Goal: Register for event/course

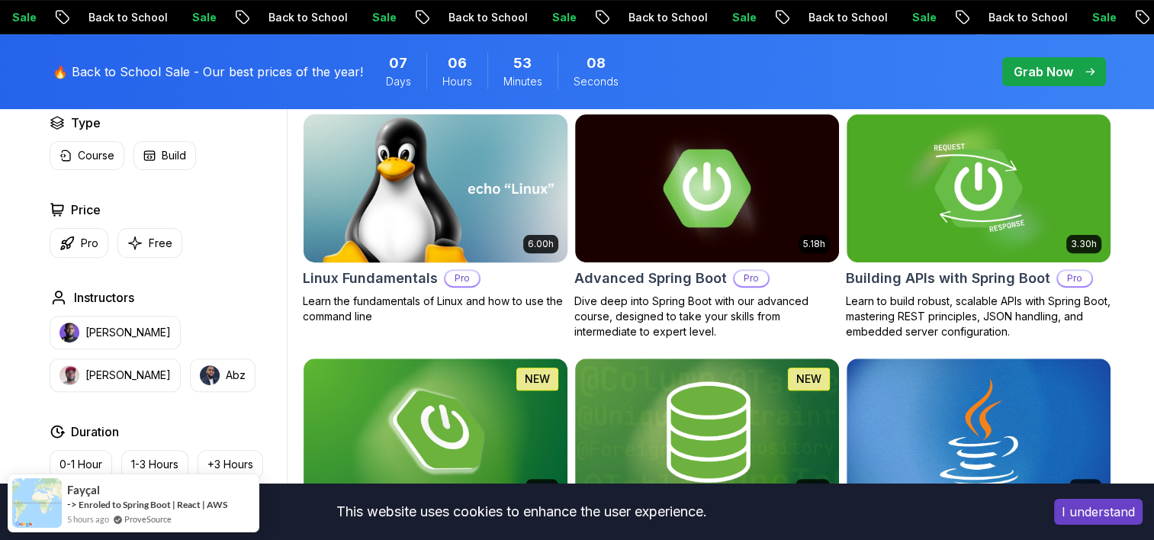
scroll to position [458, 0]
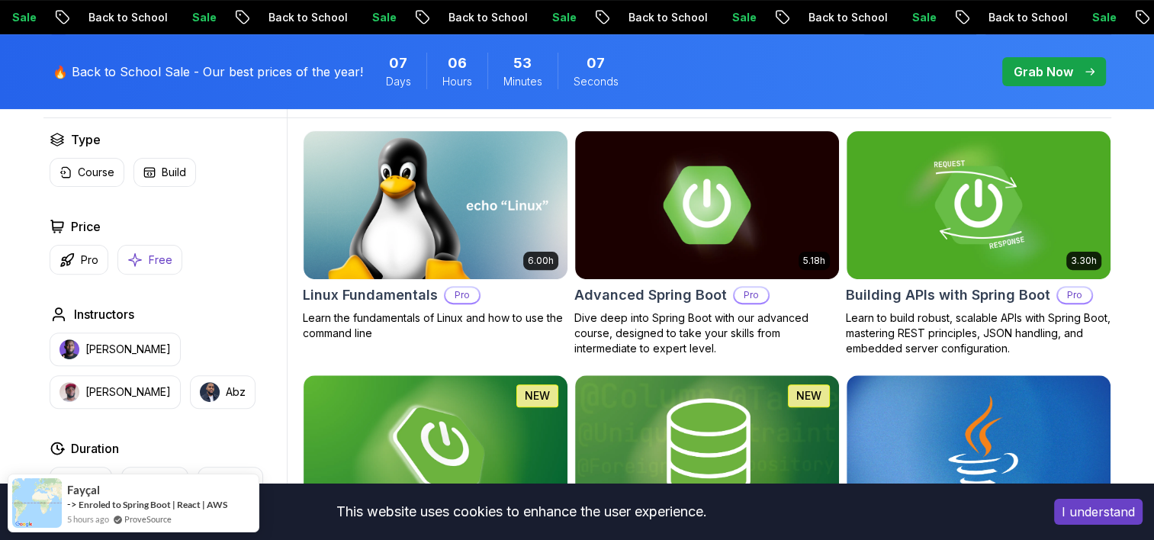
click at [130, 259] on icon "button" at bounding box center [134, 259] width 13 height 13
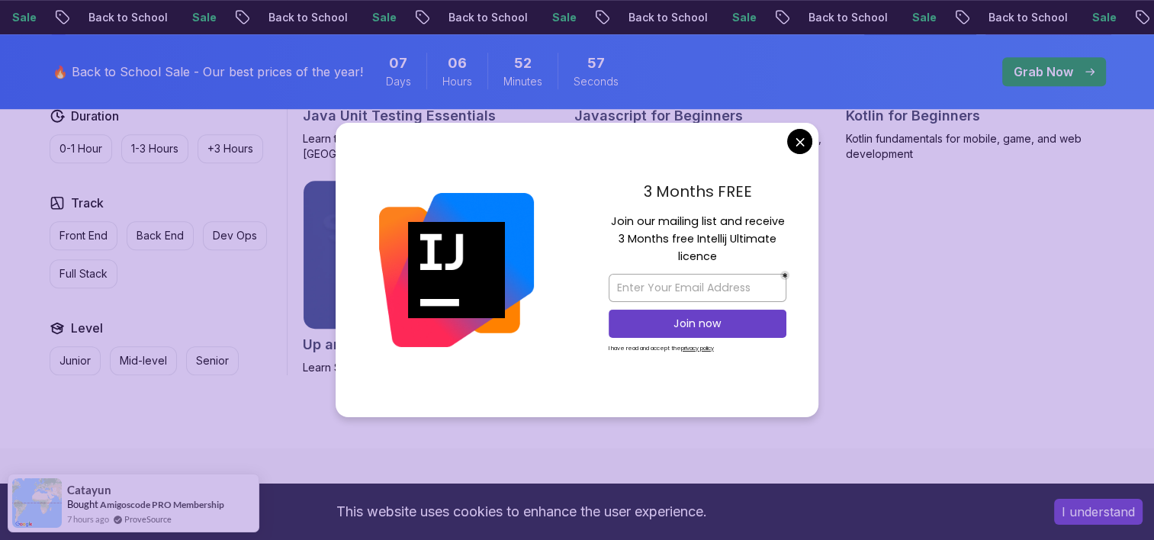
scroll to position [1068, 0]
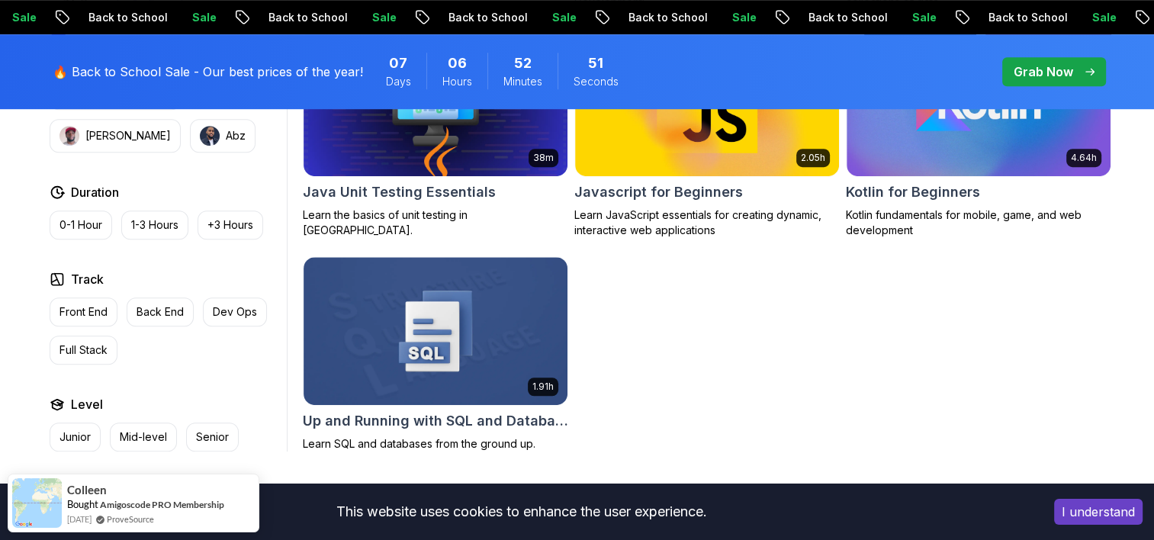
scroll to position [991, 0]
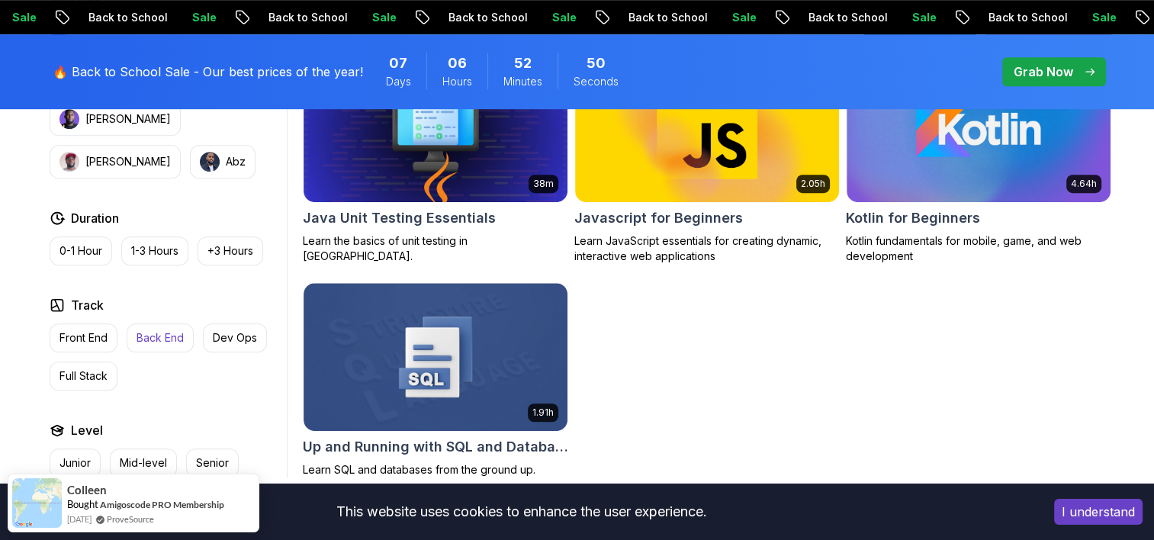
click at [180, 345] on p "Back End" at bounding box center [159, 337] width 47 height 15
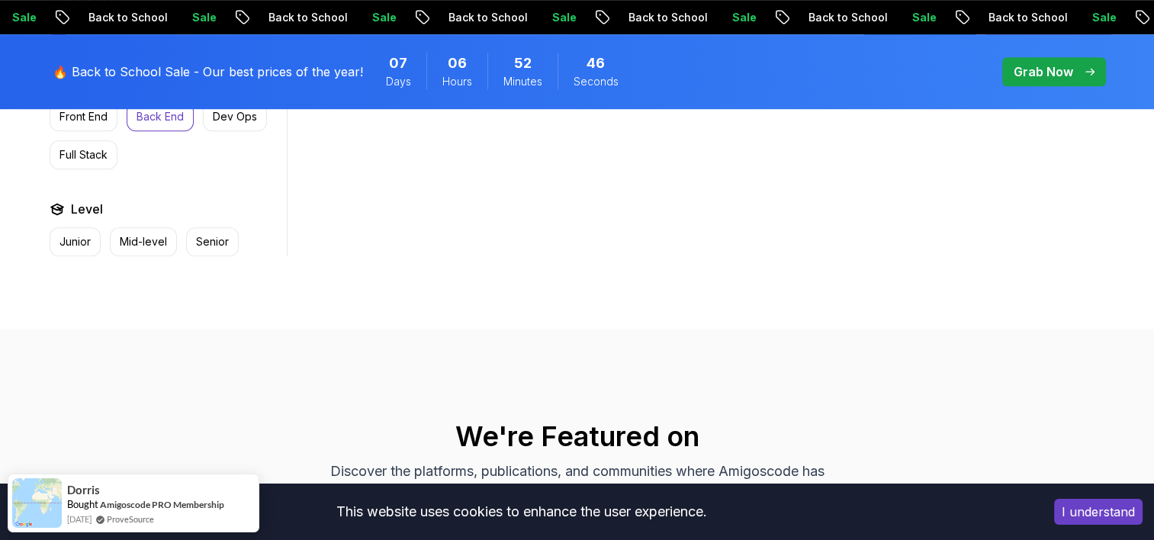
scroll to position [763, 0]
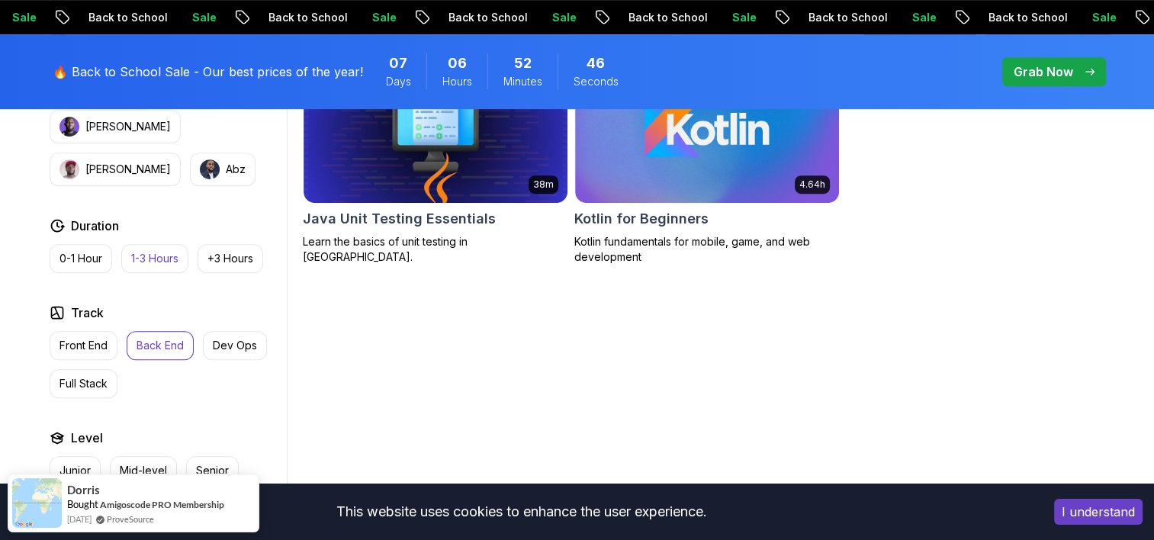
click at [128, 245] on button "1-3 Hours" at bounding box center [154, 258] width 67 height 29
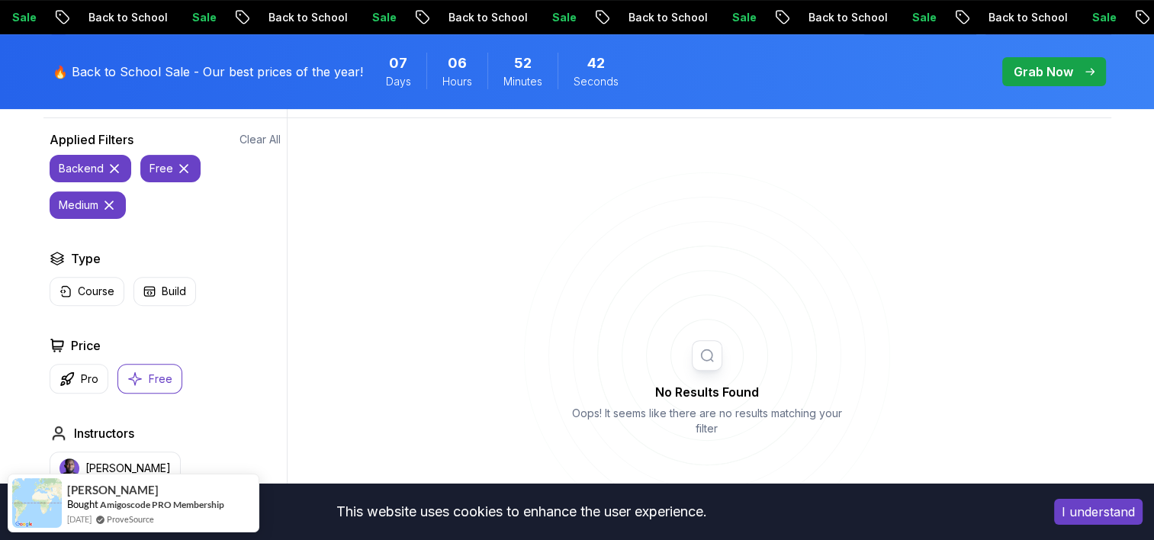
scroll to position [381, 0]
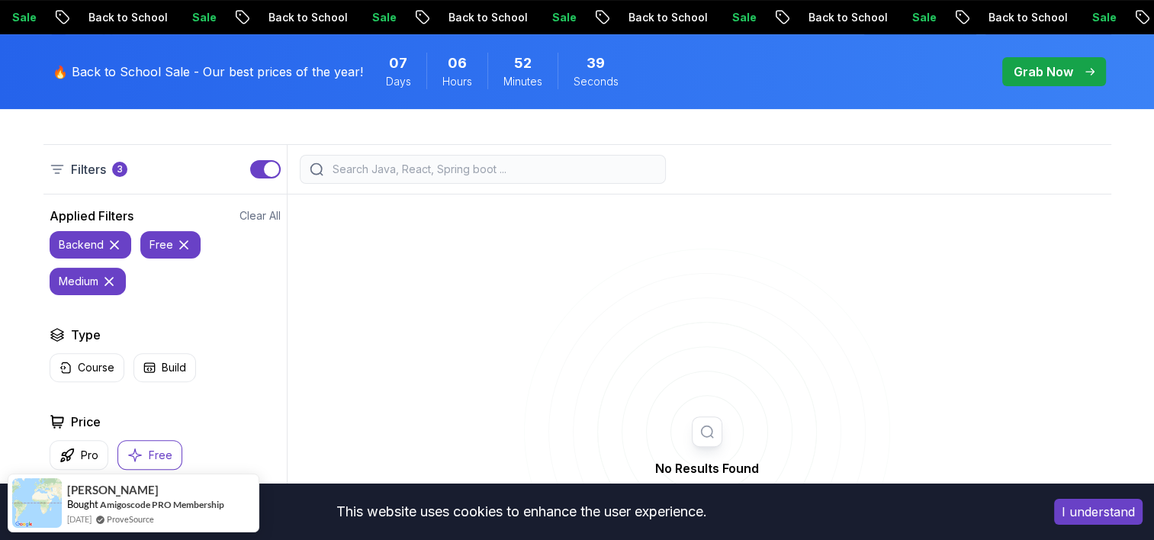
click at [117, 246] on icon at bounding box center [114, 244] width 15 height 15
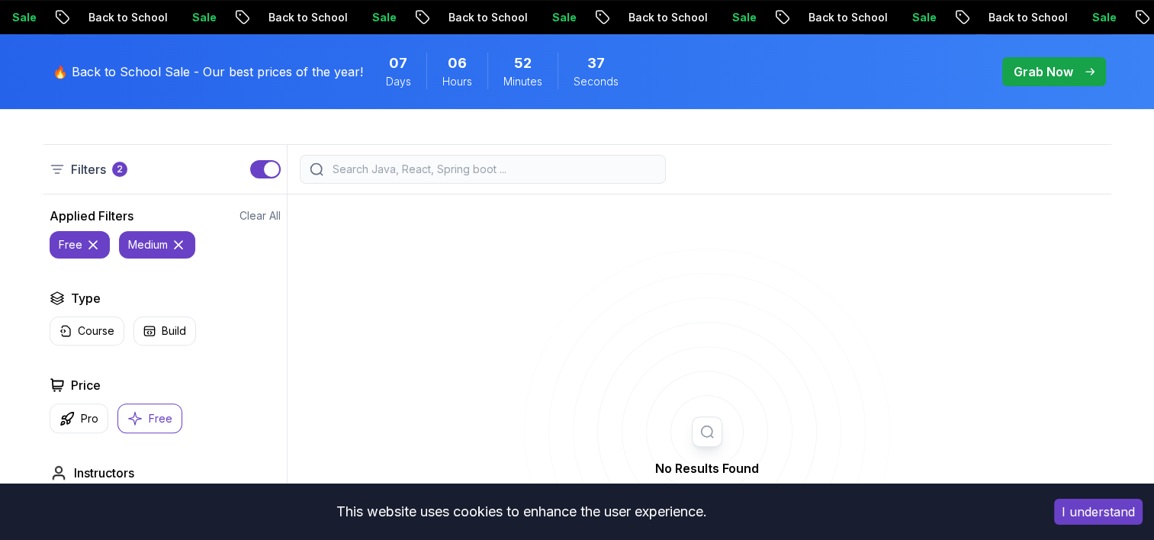
click at [95, 247] on icon at bounding box center [93, 245] width 8 height 8
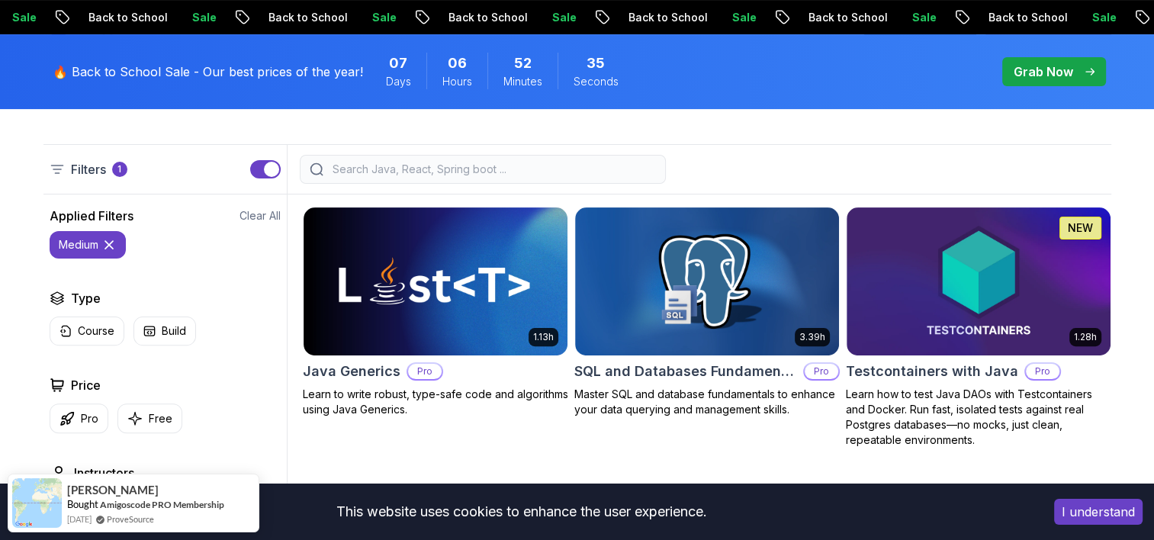
click at [112, 238] on icon at bounding box center [108, 244] width 15 height 15
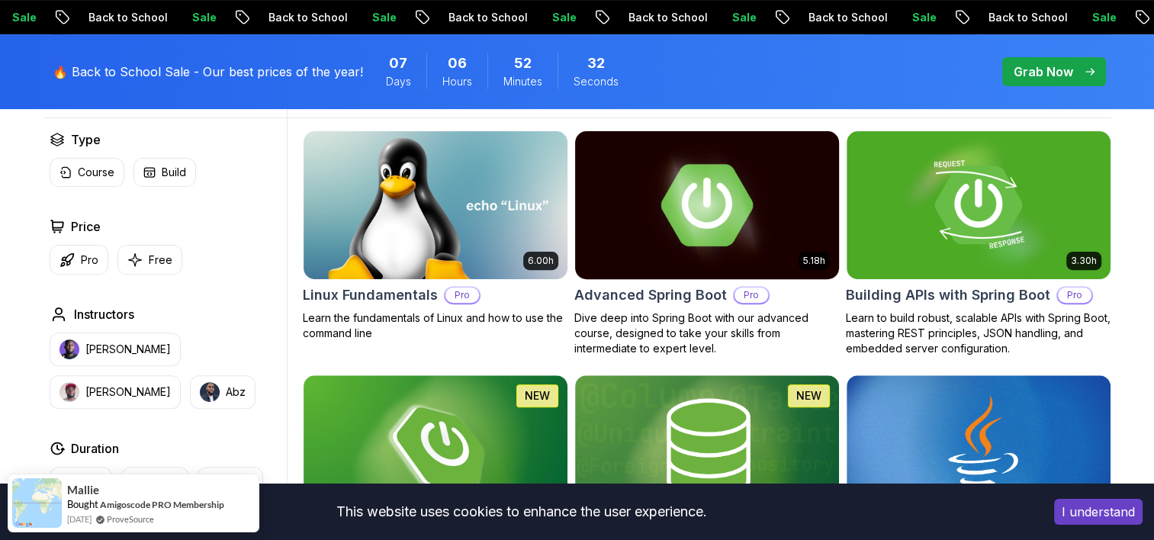
scroll to position [686, 0]
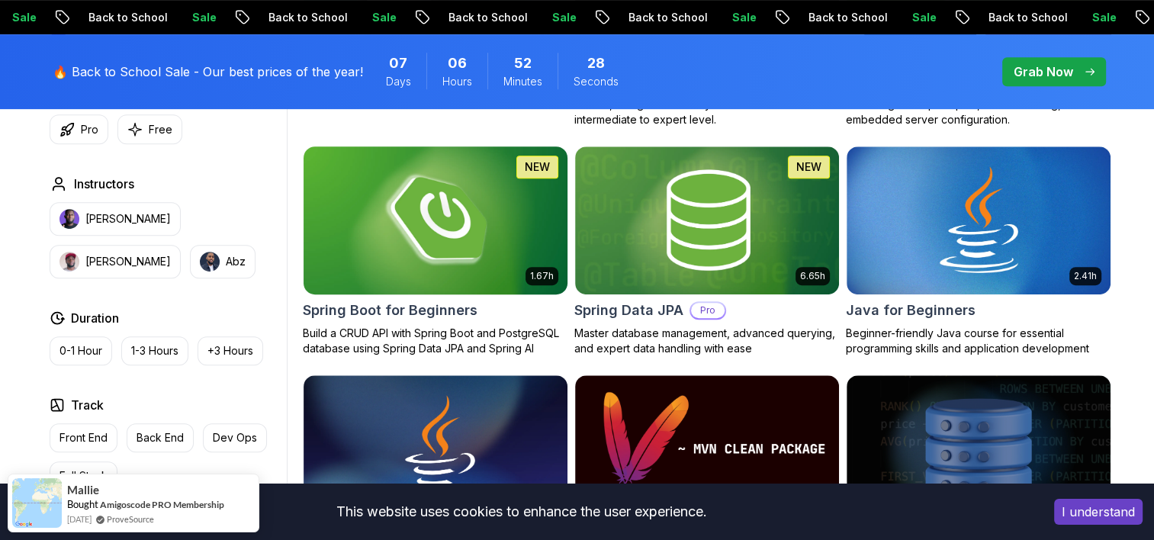
click at [461, 282] on img at bounding box center [435, 220] width 277 height 155
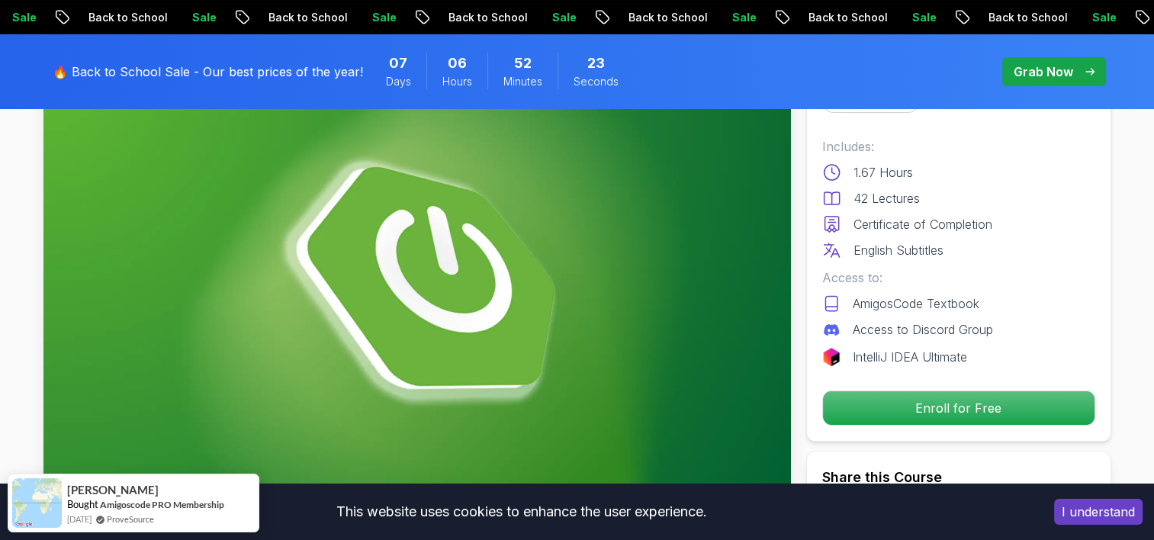
scroll to position [153, 0]
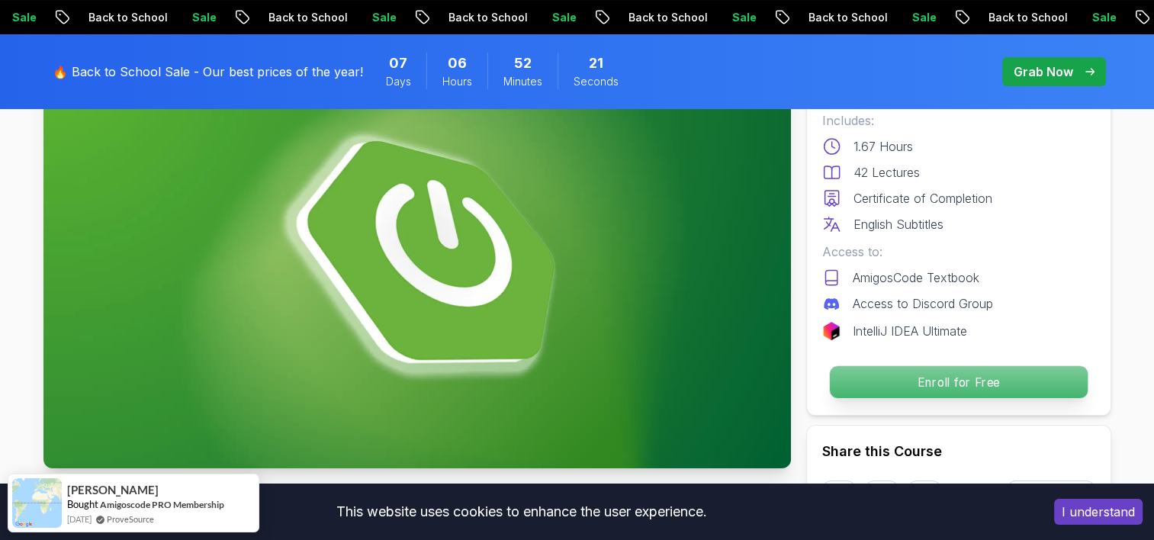
click at [994, 380] on p "Enroll for Free" at bounding box center [958, 382] width 258 height 32
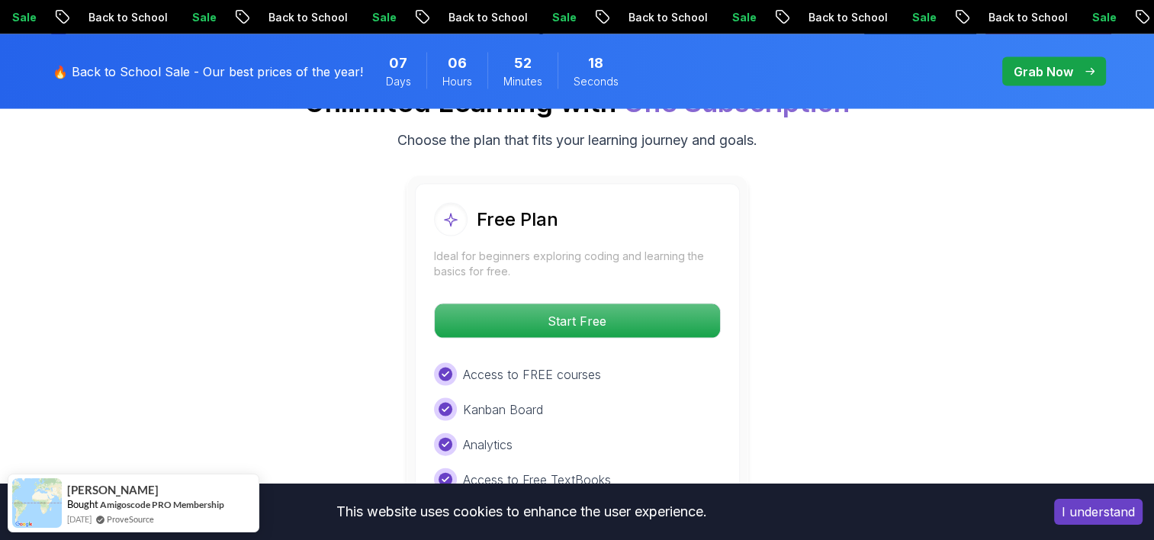
scroll to position [3196, 0]
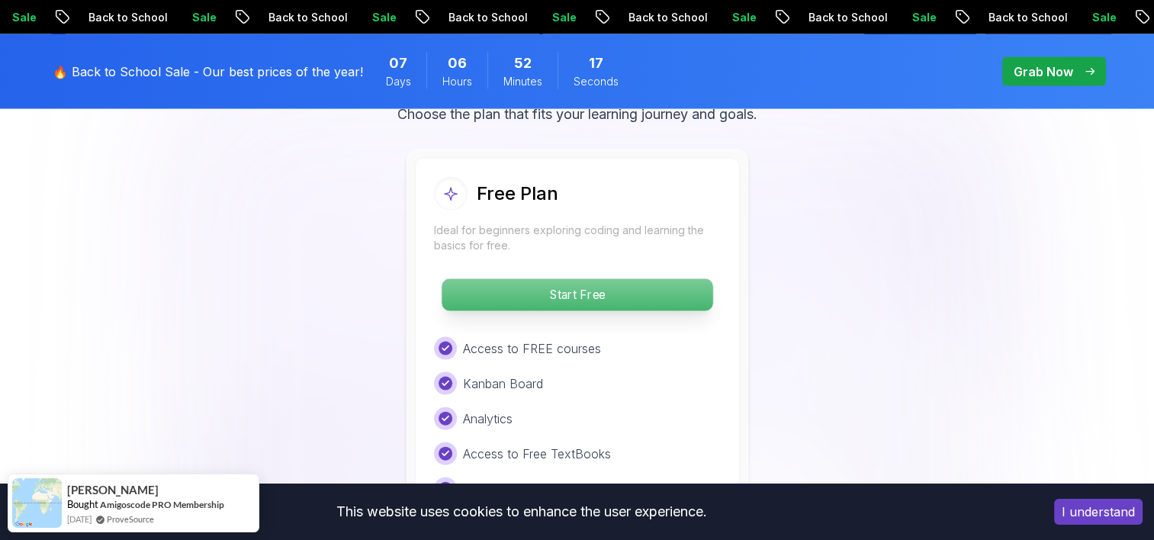
click at [532, 296] on p "Start Free" at bounding box center [576, 295] width 271 height 32
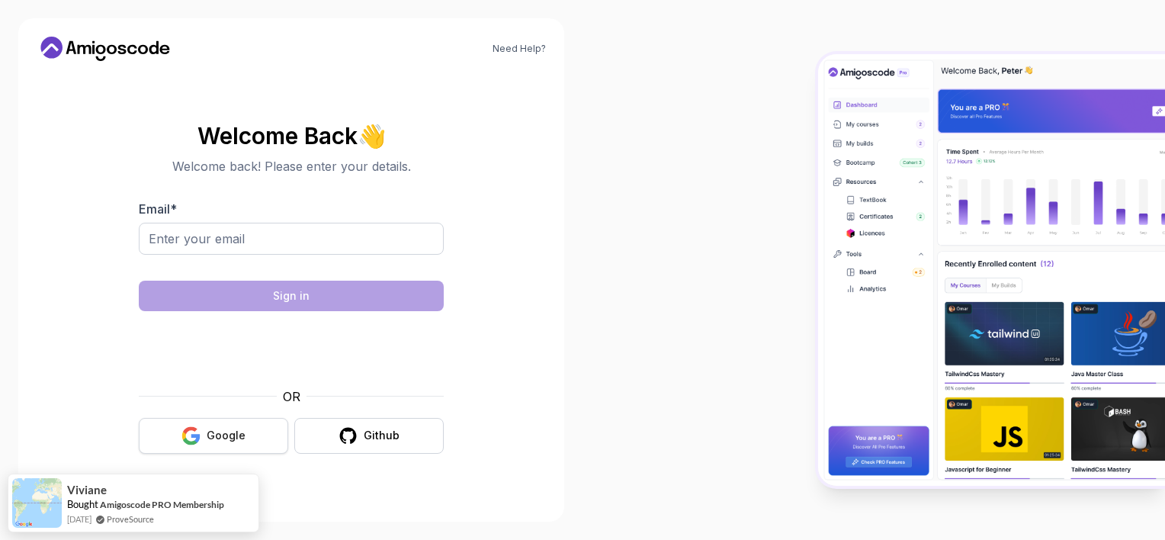
click at [225, 433] on div "Google" at bounding box center [226, 435] width 39 height 15
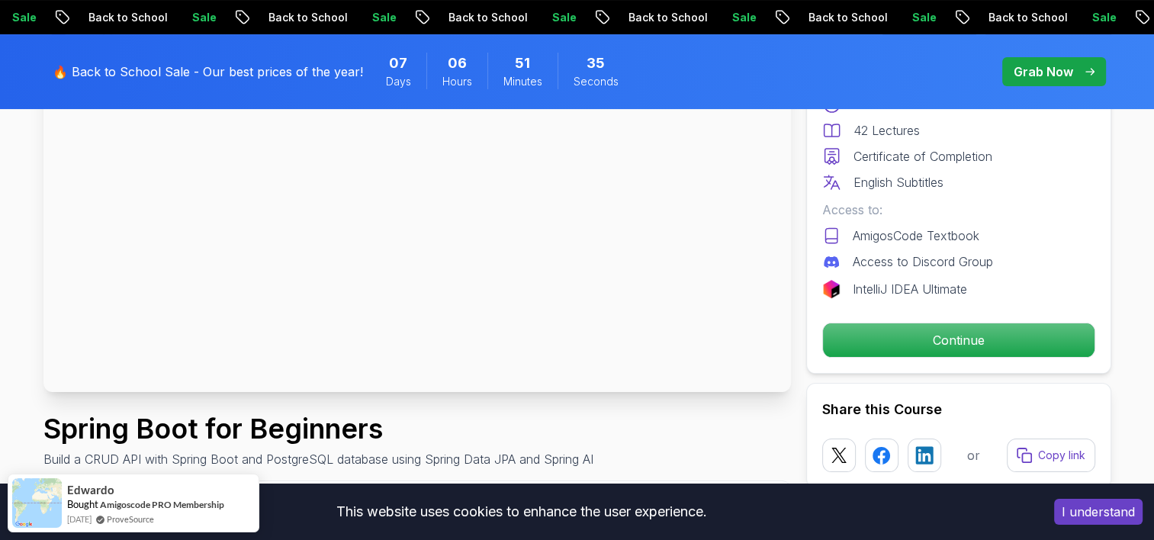
scroll to position [305, 0]
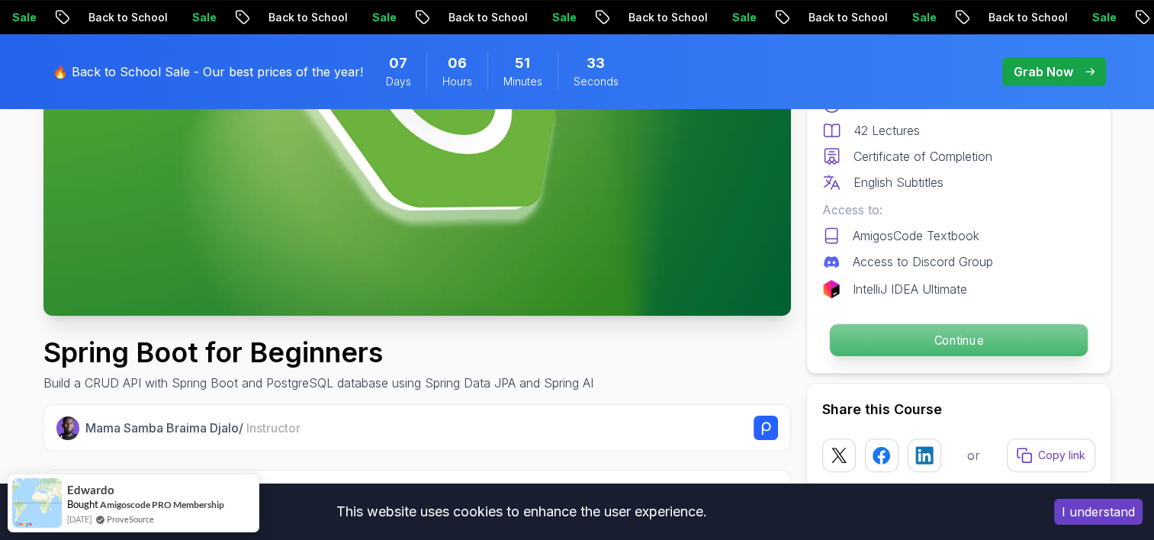
click at [888, 351] on p "Continue" at bounding box center [958, 340] width 258 height 32
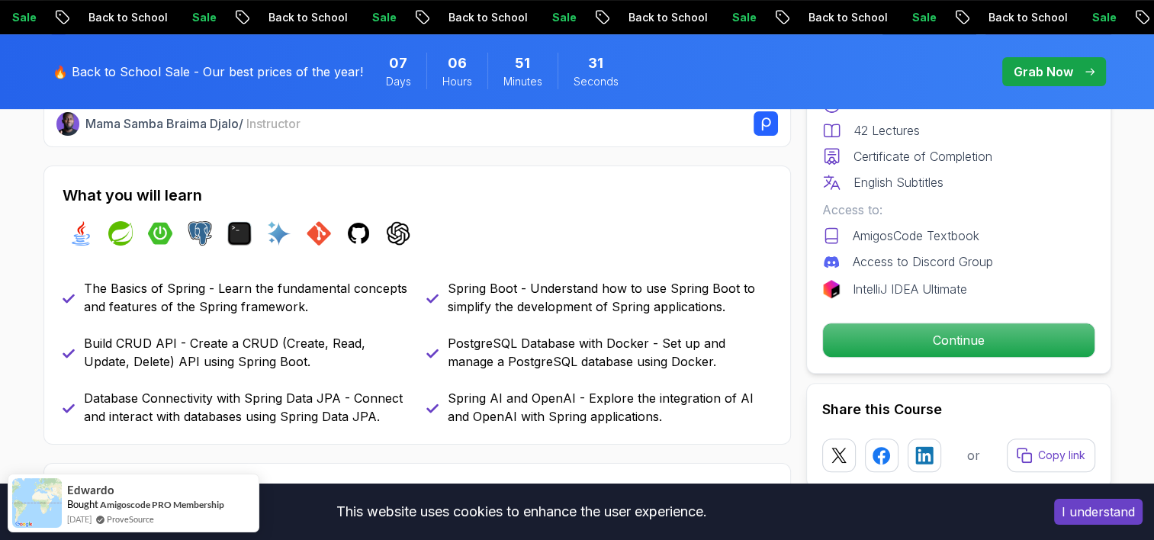
scroll to position [610, 0]
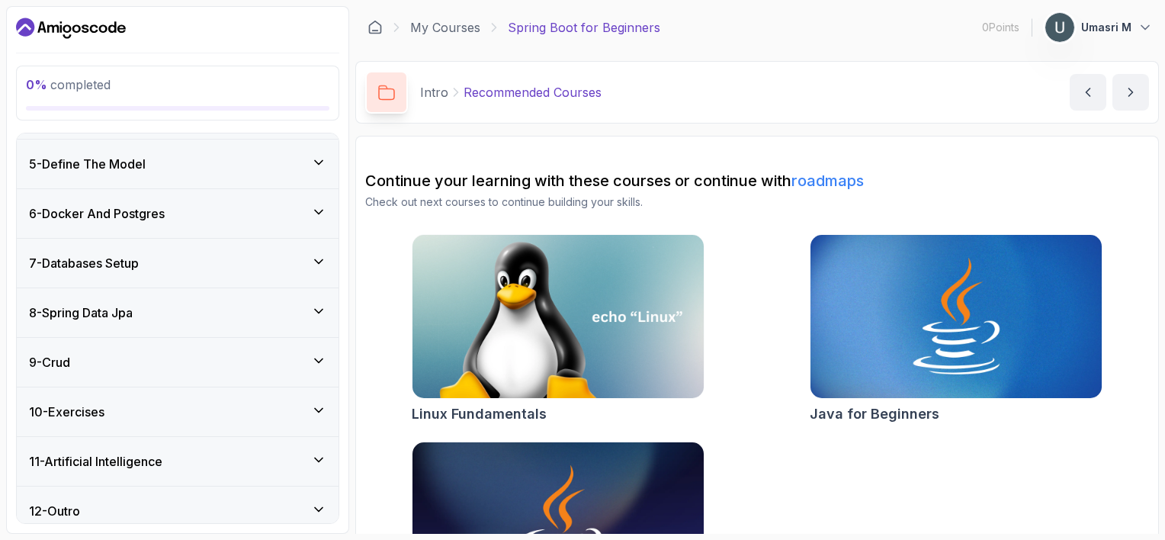
scroll to position [329, 0]
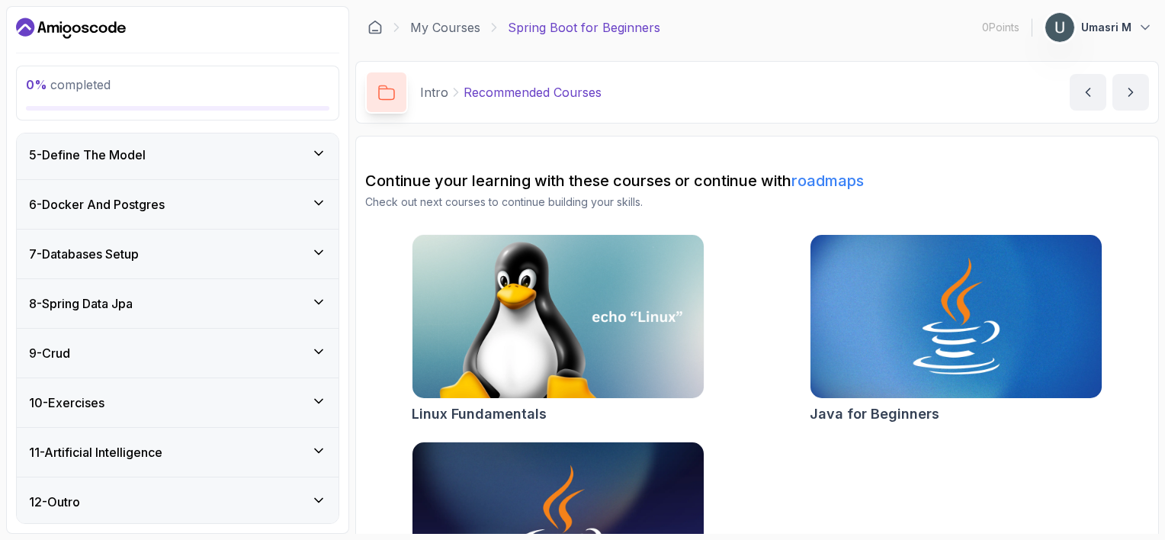
click at [247, 454] on div "11 - Artificial Intelligence" at bounding box center [177, 452] width 297 height 18
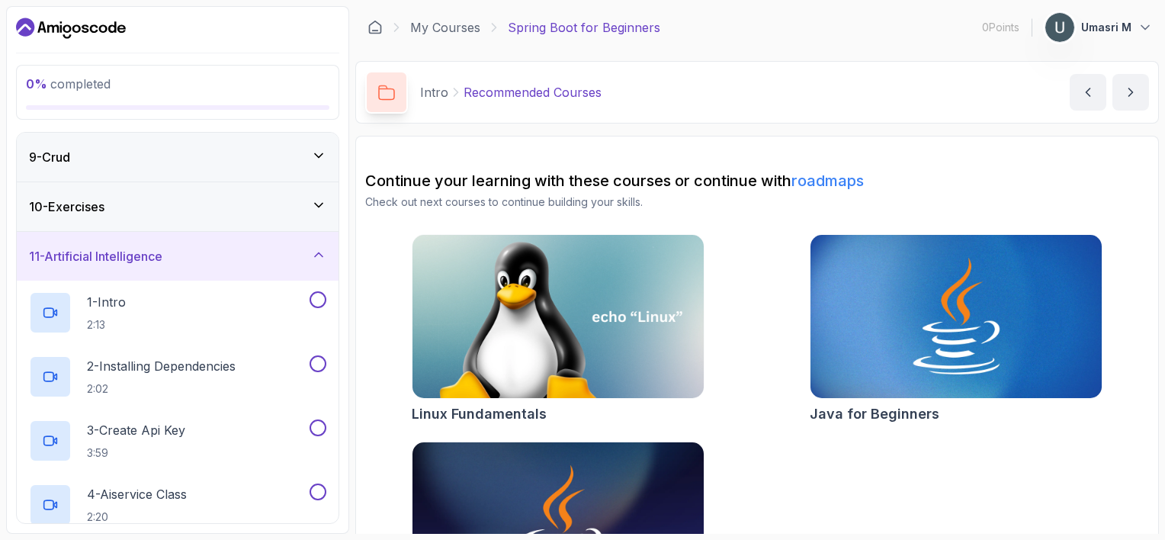
scroll to position [0, 0]
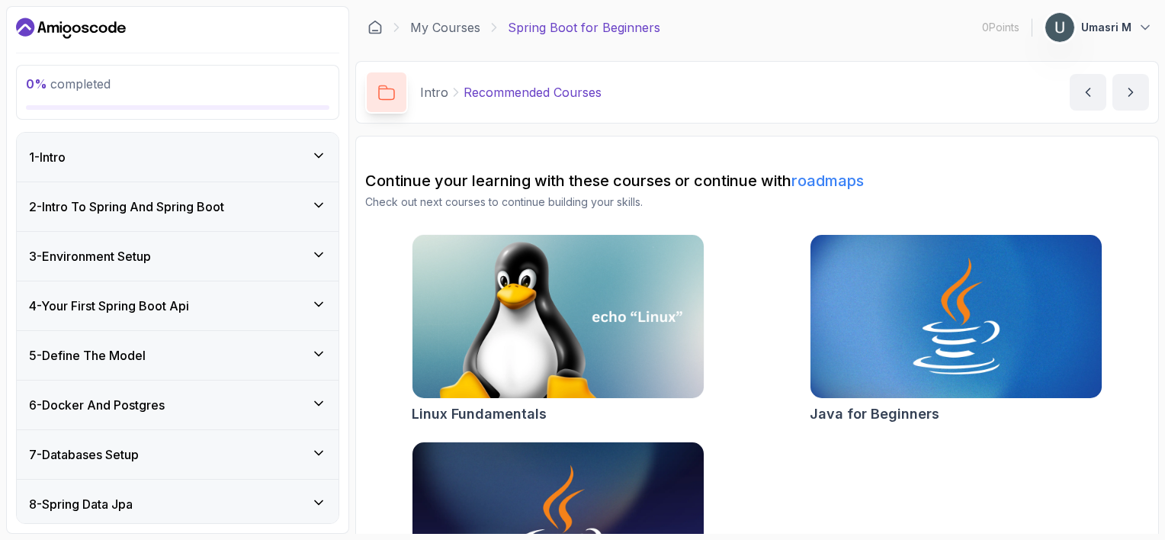
click at [201, 398] on div "6 - Docker And Postgres" at bounding box center [177, 405] width 297 height 18
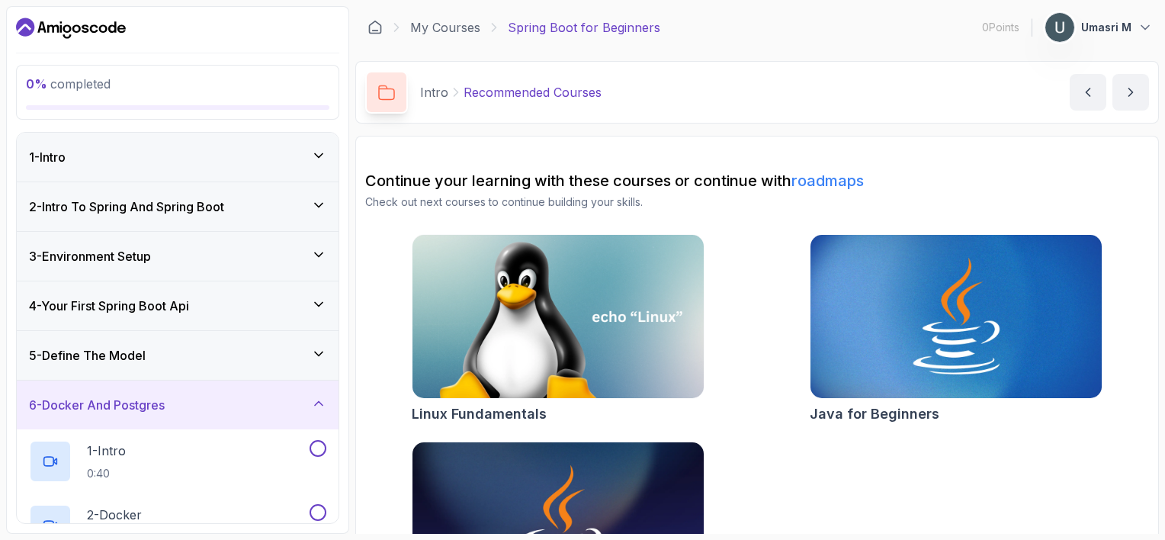
click at [832, 184] on link "roadmaps" at bounding box center [827, 181] width 72 height 18
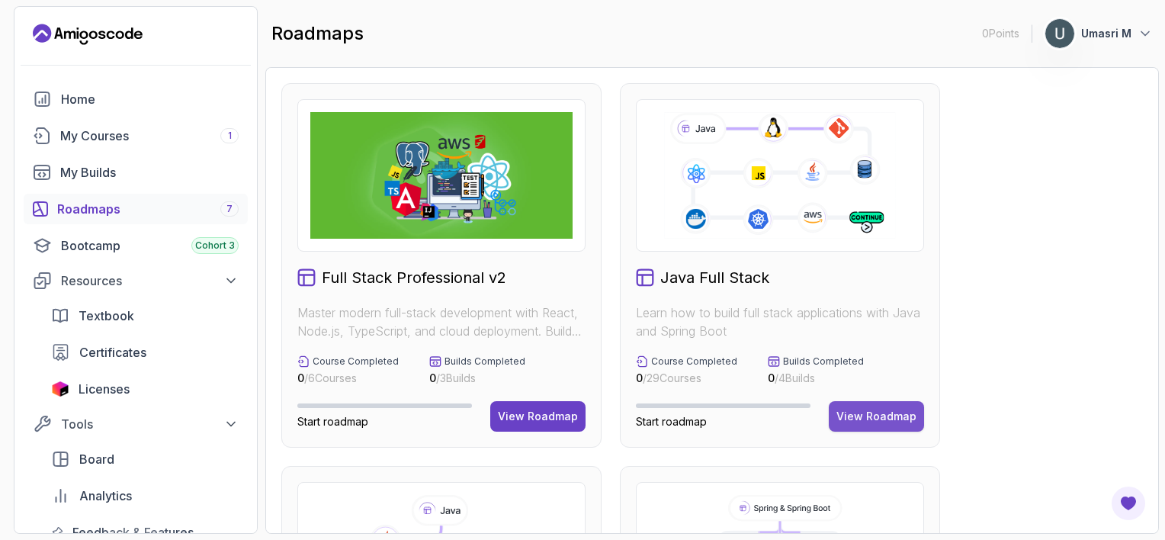
click at [869, 412] on div "View Roadmap" at bounding box center [876, 416] width 80 height 15
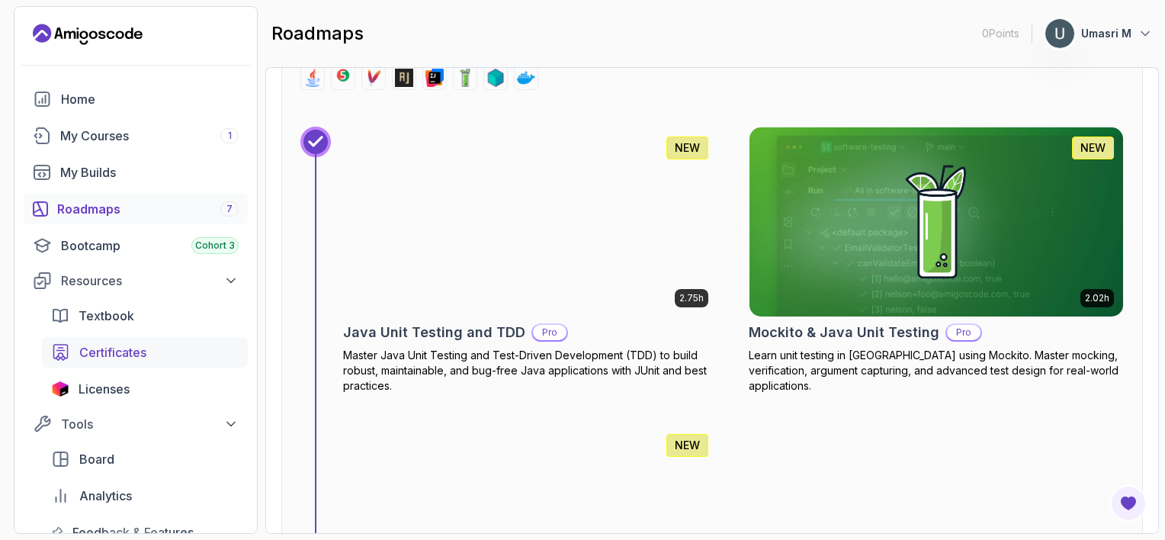
scroll to position [9113, 0]
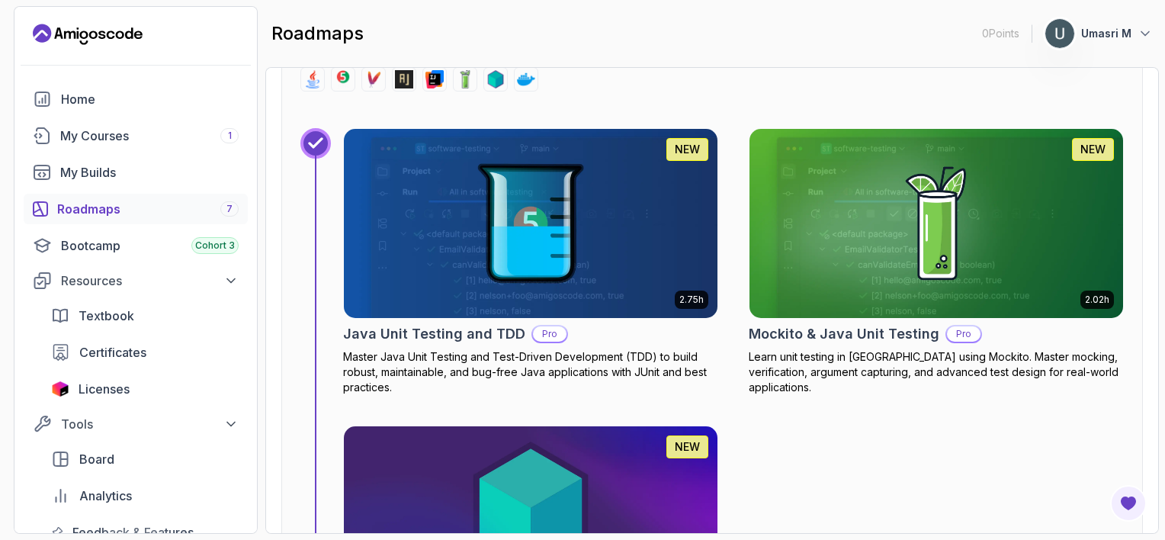
click at [116, 204] on div "Roadmaps 7" at bounding box center [147, 209] width 181 height 18
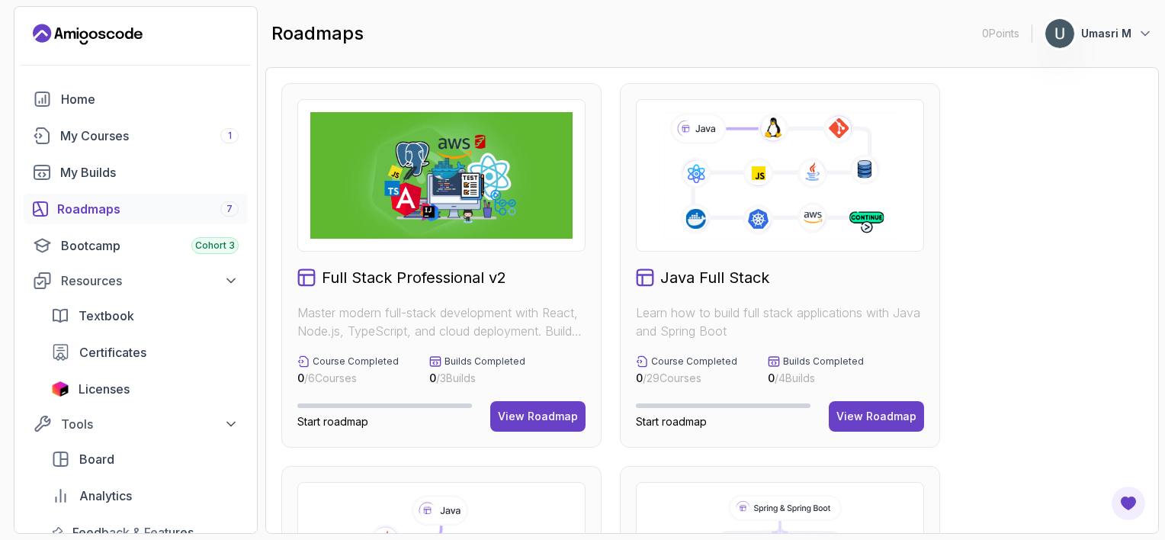
scroll to position [381, 0]
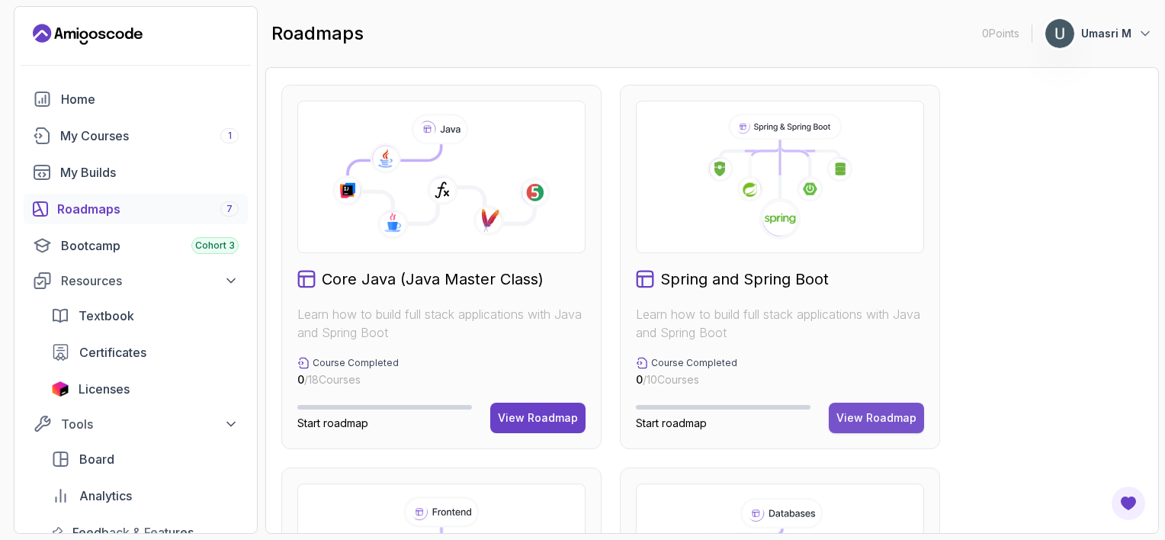
click at [861, 412] on div "View Roadmap" at bounding box center [876, 417] width 80 height 15
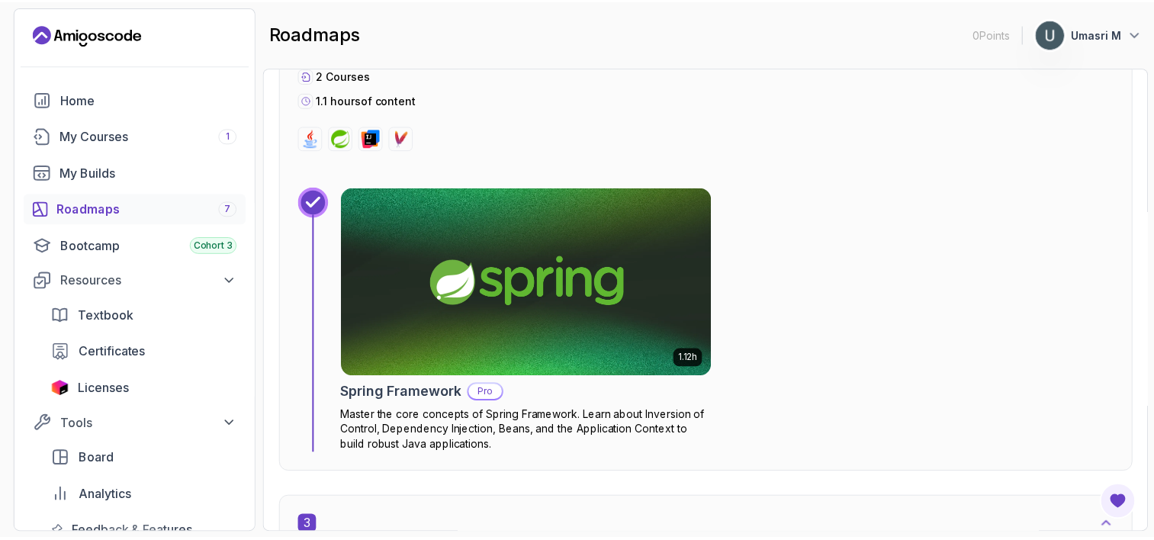
scroll to position [1235, 0]
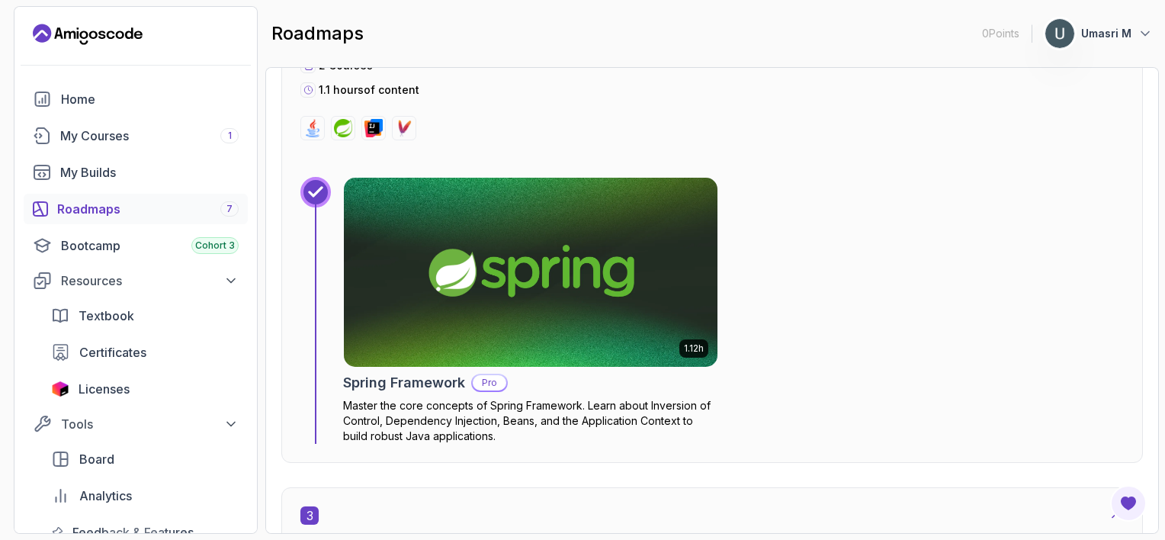
click at [547, 343] on img at bounding box center [531, 272] width 393 height 198
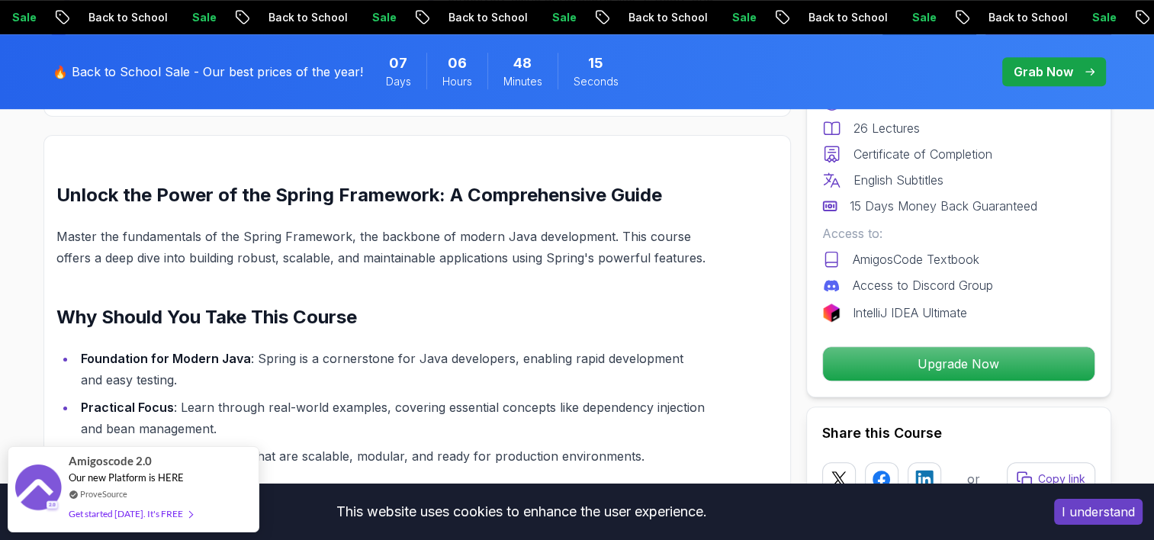
scroll to position [915, 0]
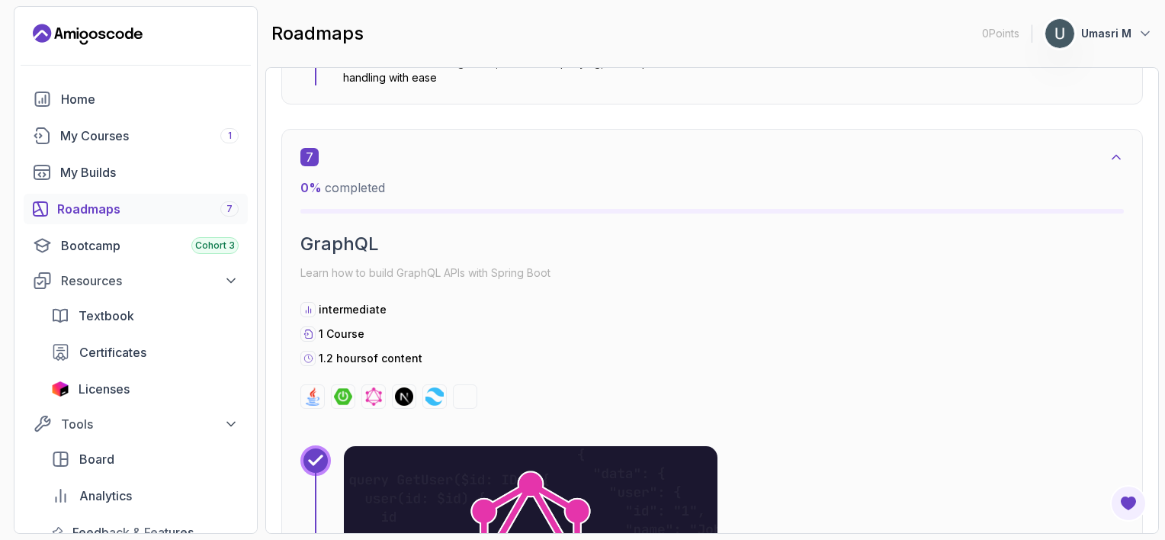
scroll to position [4041, 0]
